Goal: Task Accomplishment & Management: Manage account settings

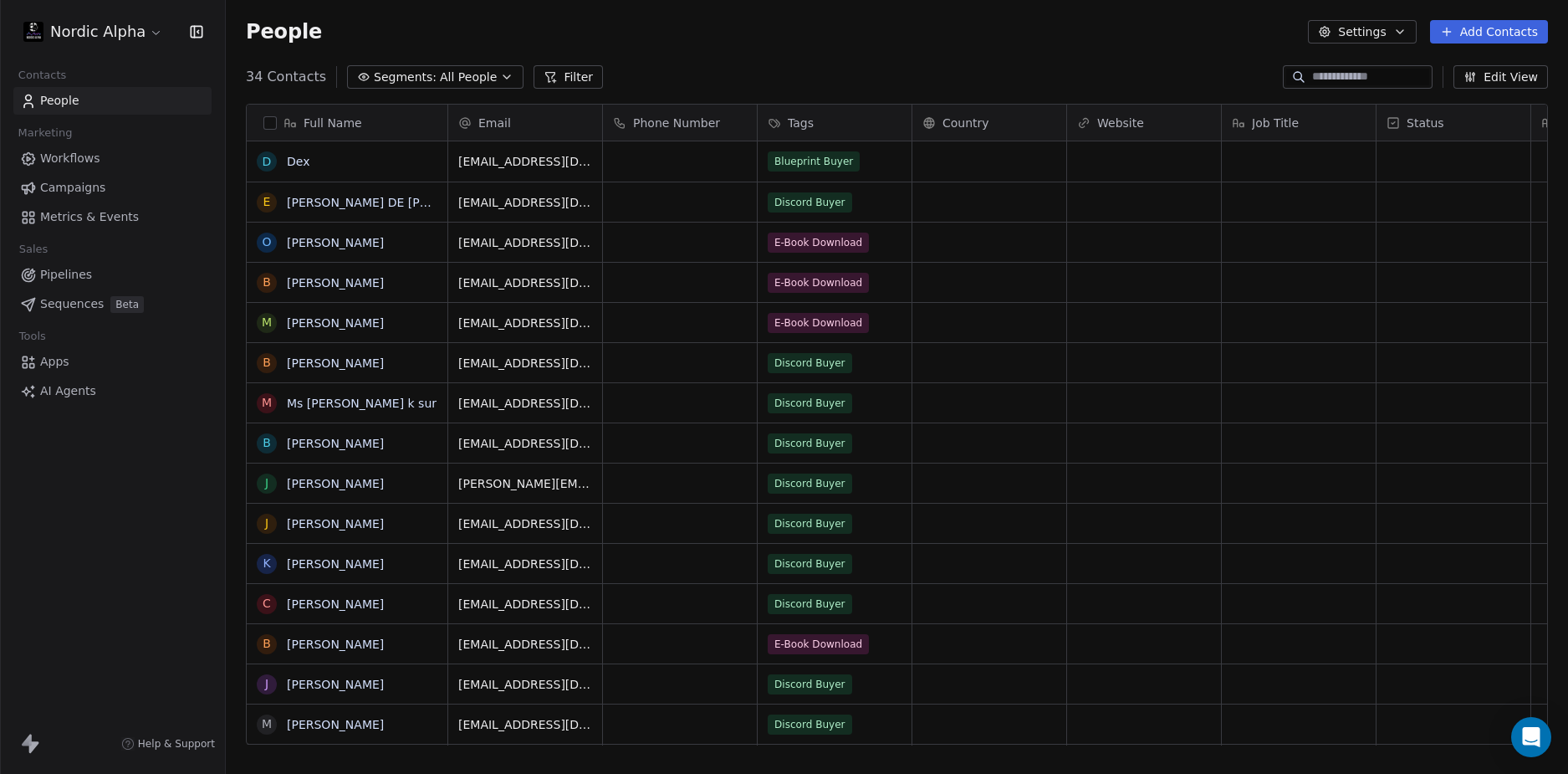
scroll to position [669, 1330]
click at [542, 31] on div "People Settings Add Contacts" at bounding box center [897, 31] width 1303 height 24
click at [672, 31] on div "People Settings Add Contacts" at bounding box center [897, 31] width 1303 height 24
